Goal: Find contact information: Find contact information

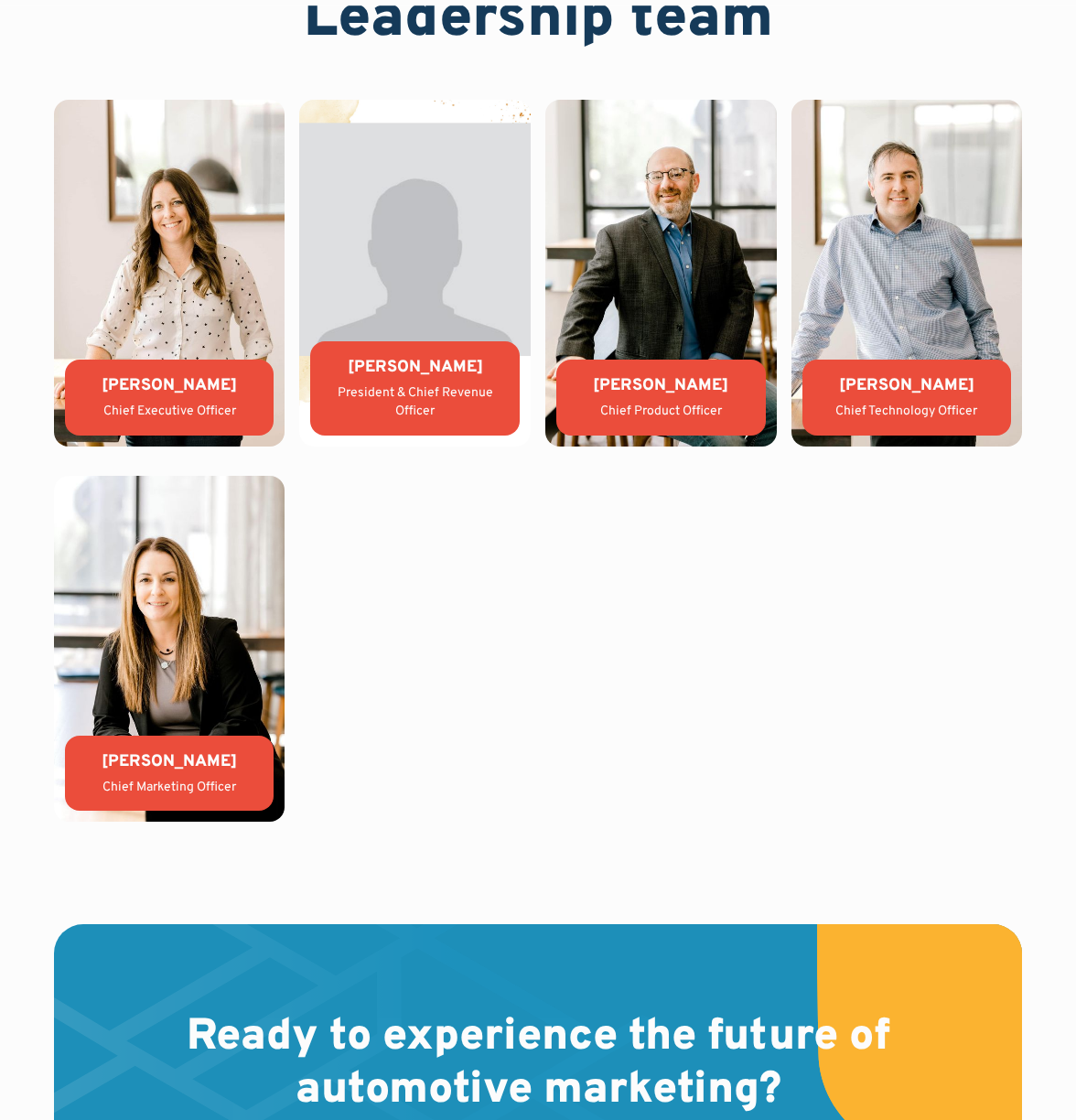
scroll to position [4670, 0]
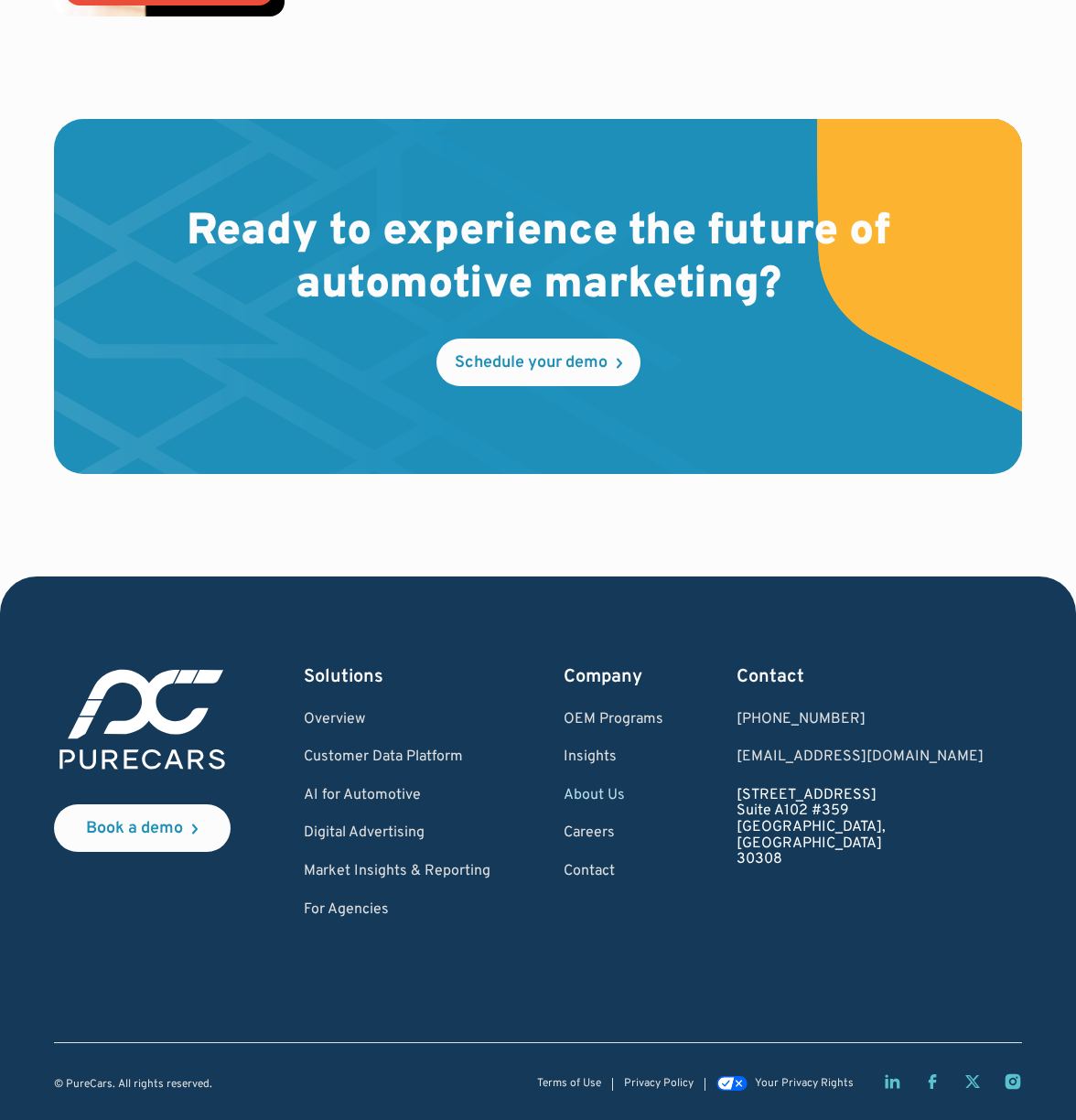
click at [871, 806] on link "[STREET_ADDRESS]" at bounding box center [879, 828] width 285 height 81
drag, startPoint x: 844, startPoint y: 795, endPoint x: 962, endPoint y: 810, distance: 118.9
click at [962, 810] on div "Book a demo Solutions Overview Customer Data Platform AI for Automotive Digital…" at bounding box center [538, 791] width 968 height 255
copy link "[STREET_ADDRESS]"
click at [872, 845] on link "[STREET_ADDRESS]" at bounding box center [879, 828] width 285 height 81
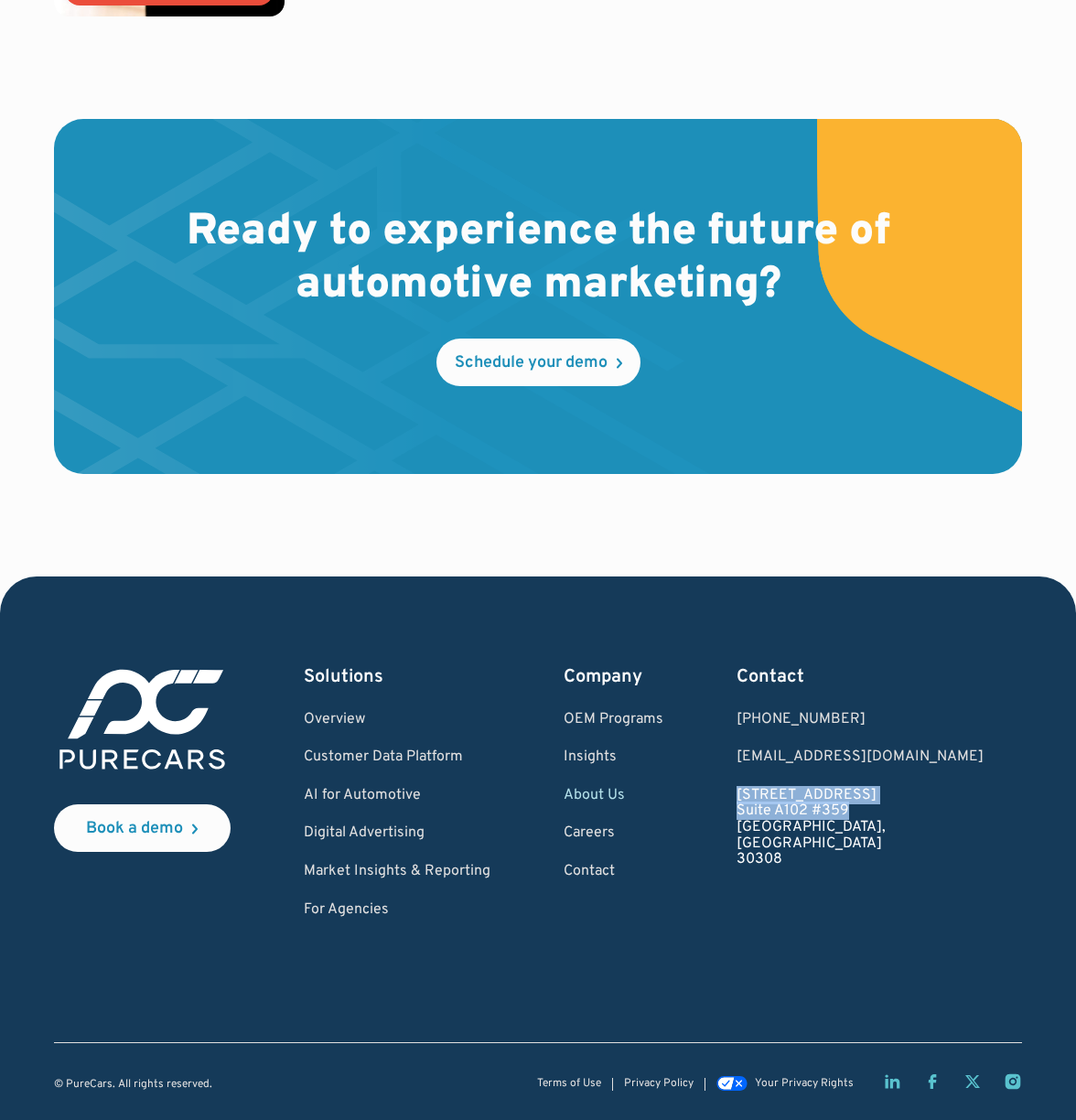
click at [761, 843] on div "Book a demo Solutions Overview Customer Data Platform AI for Automotive Digital…" at bounding box center [538, 791] width 968 height 255
drag, startPoint x: 845, startPoint y: 827, endPoint x: 889, endPoint y: 840, distance: 45.9
click at [889, 840] on div "Book a demo Solutions Overview Customer Data Platform AI for Automotive Digital…" at bounding box center [538, 791] width 968 height 255
copy link "[GEOGRAPHIC_DATA]"
